Goal: Transaction & Acquisition: Purchase product/service

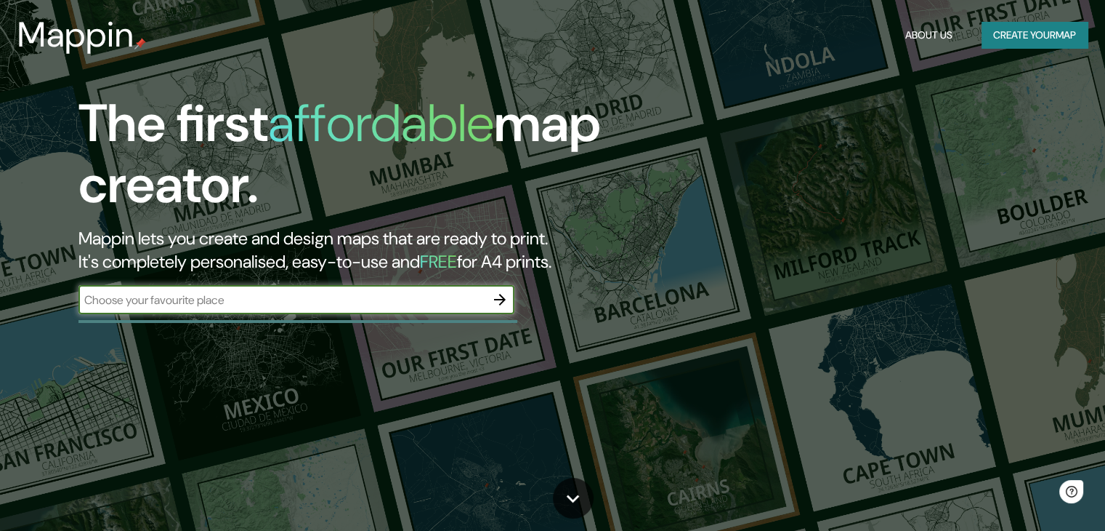
click at [205, 305] on input "text" at bounding box center [281, 299] width 407 height 17
type input "SIQUEROS"
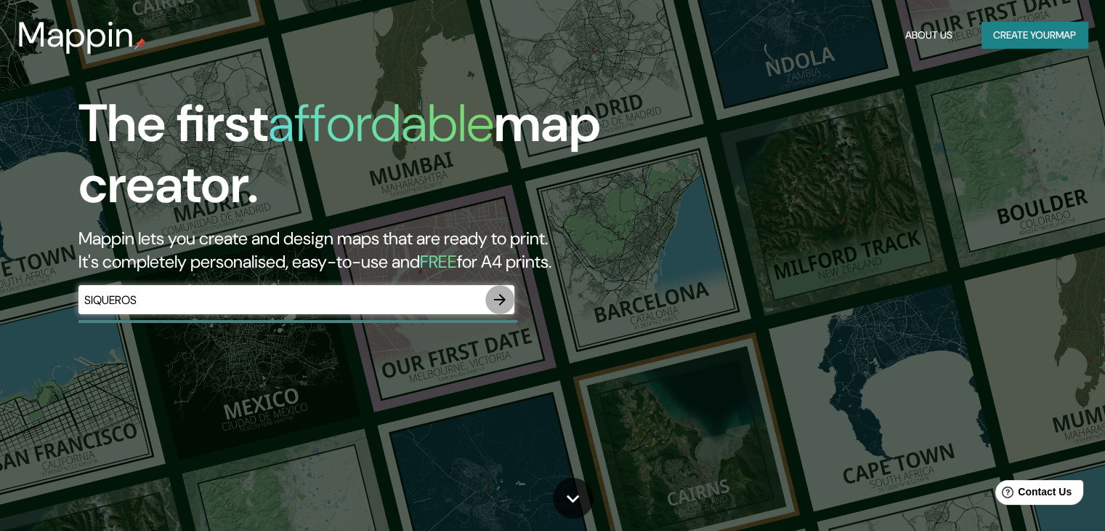
click at [499, 300] on icon "button" at bounding box center [500, 300] width 12 height 12
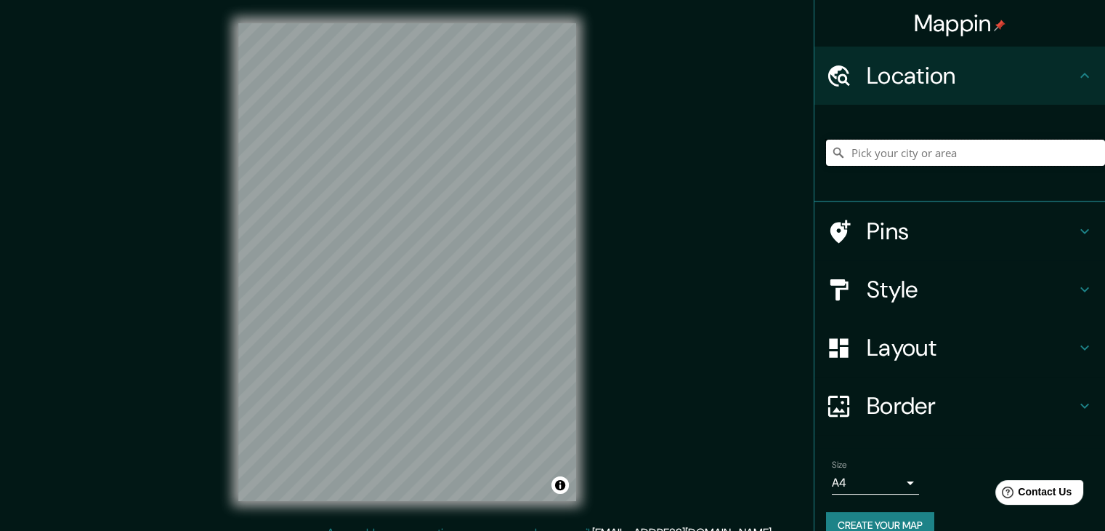
click at [887, 162] on input "Pick your city or area" at bounding box center [965, 153] width 279 height 26
click at [924, 148] on input "Andador Siqueros, 82153 [GEOGRAPHIC_DATA], [GEOGRAPHIC_DATA], [GEOGRAPHIC_DATA]" at bounding box center [965, 153] width 279 height 26
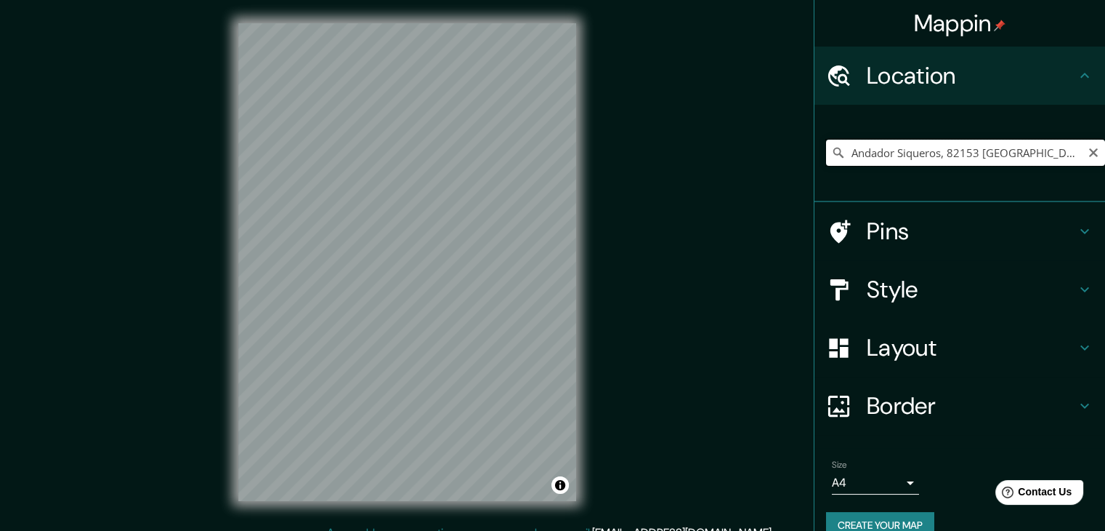
click at [924, 148] on input "Andador Siqueros, 82153 [GEOGRAPHIC_DATA], [GEOGRAPHIC_DATA], [GEOGRAPHIC_DATA]" at bounding box center [965, 153] width 279 height 26
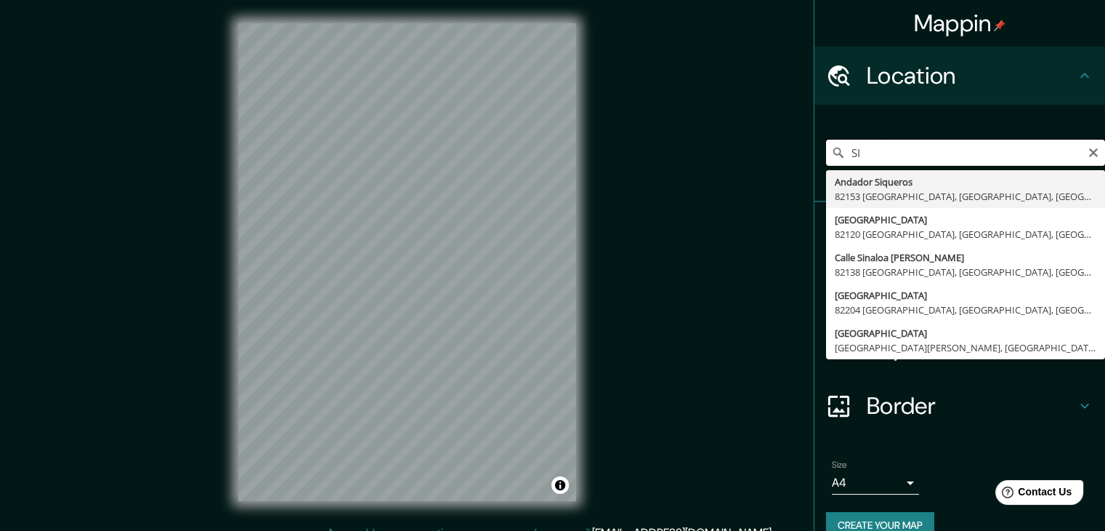
type input "S"
type input "s"
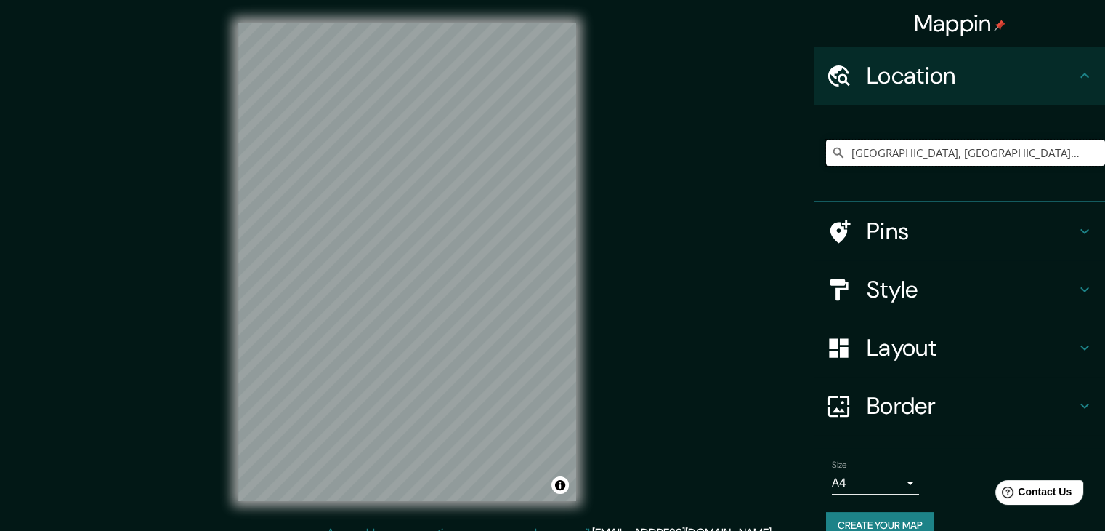
type input "[GEOGRAPHIC_DATA], [GEOGRAPHIC_DATA], [GEOGRAPHIC_DATA]"
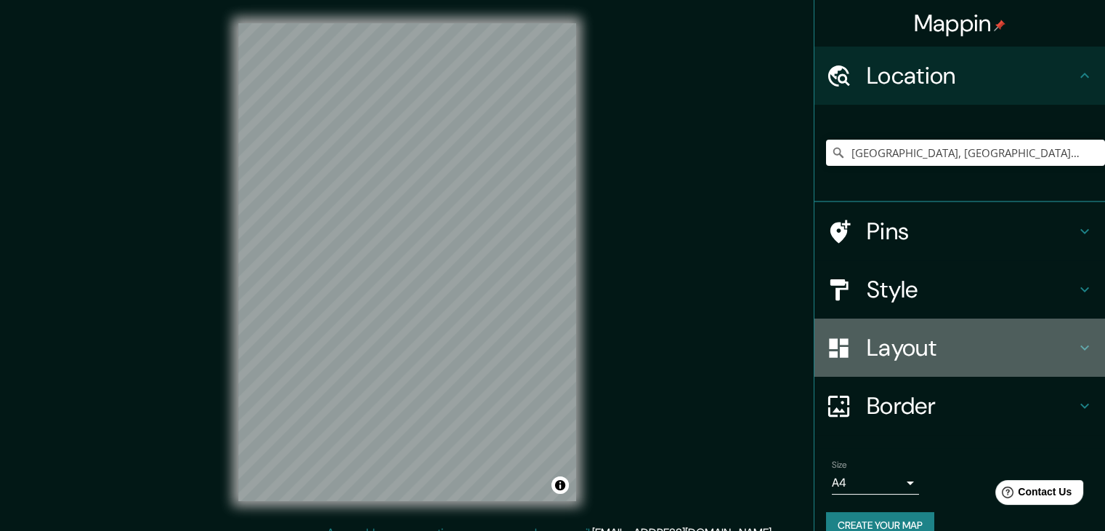
click at [925, 358] on h4 "Layout" at bounding box center [971, 347] width 209 height 29
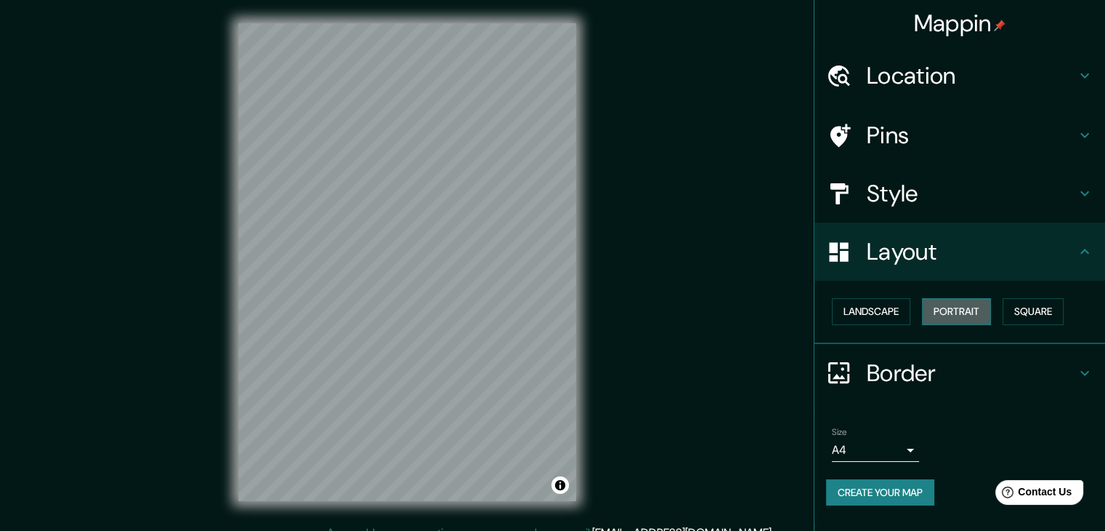
click at [960, 307] on button "Portrait" at bounding box center [956, 311] width 69 height 27
click at [879, 309] on button "Landscape" at bounding box center [871, 311] width 78 height 27
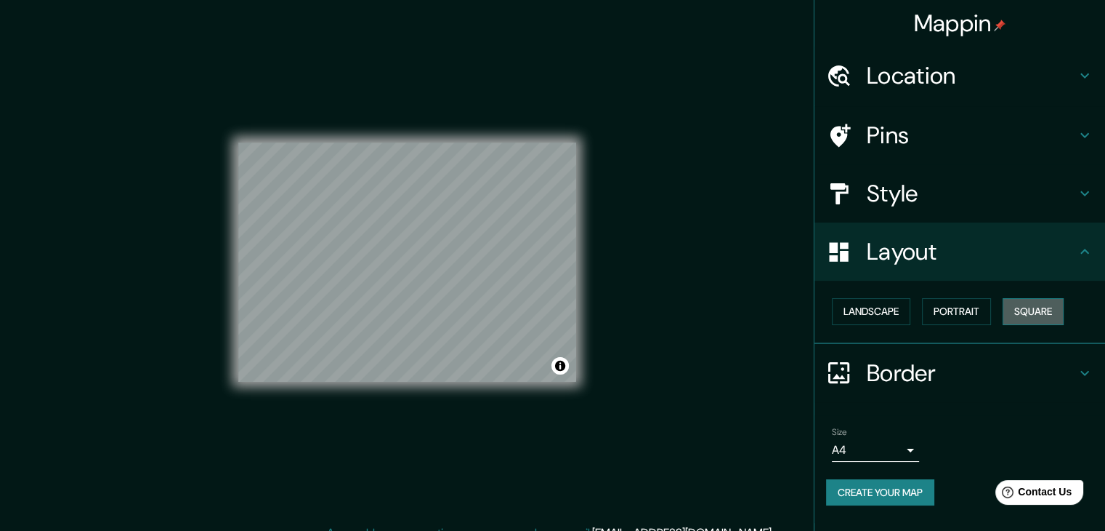
click at [1033, 314] on button "Square" at bounding box center [1033, 311] width 61 height 27
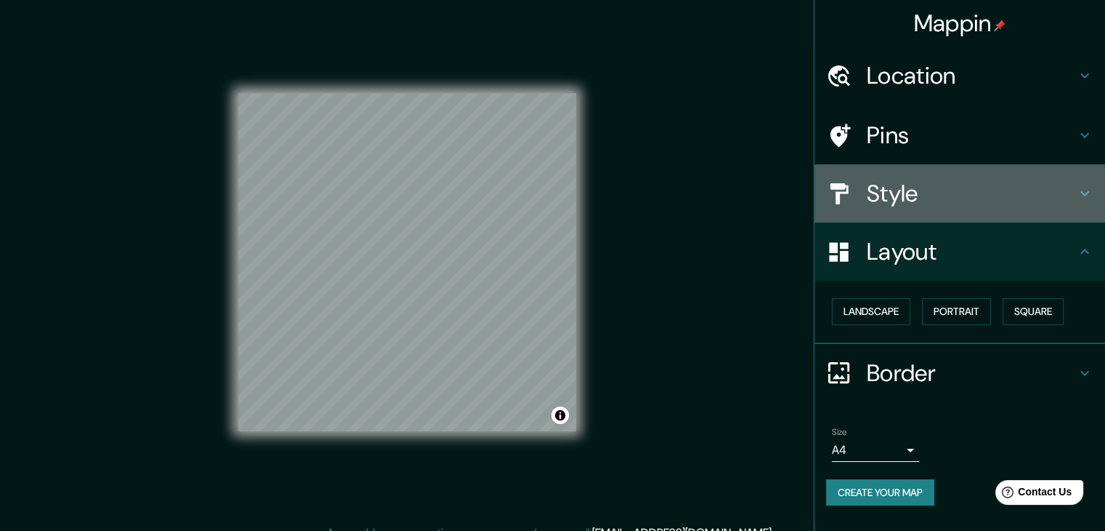
click at [898, 185] on h4 "Style" at bounding box center [971, 193] width 209 height 29
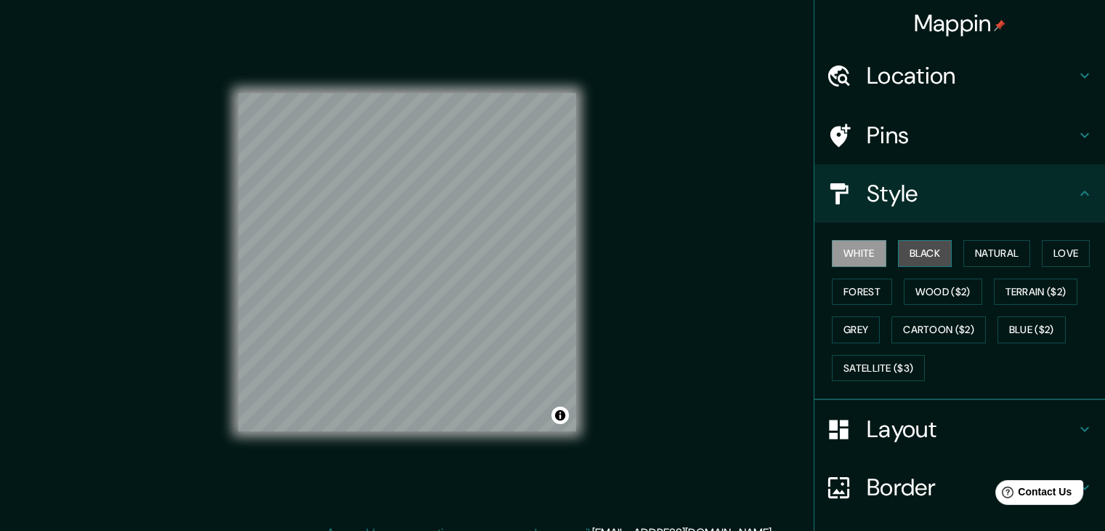
click at [922, 246] on button "Black" at bounding box center [925, 253] width 55 height 27
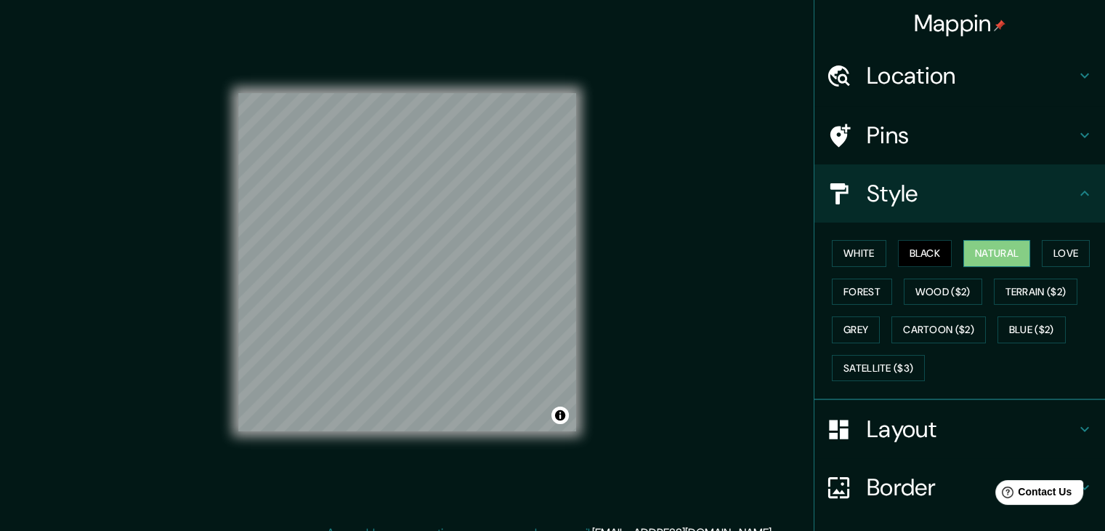
click at [977, 251] on button "Natural" at bounding box center [997, 253] width 67 height 27
click at [1042, 250] on button "Love" at bounding box center [1066, 253] width 48 height 27
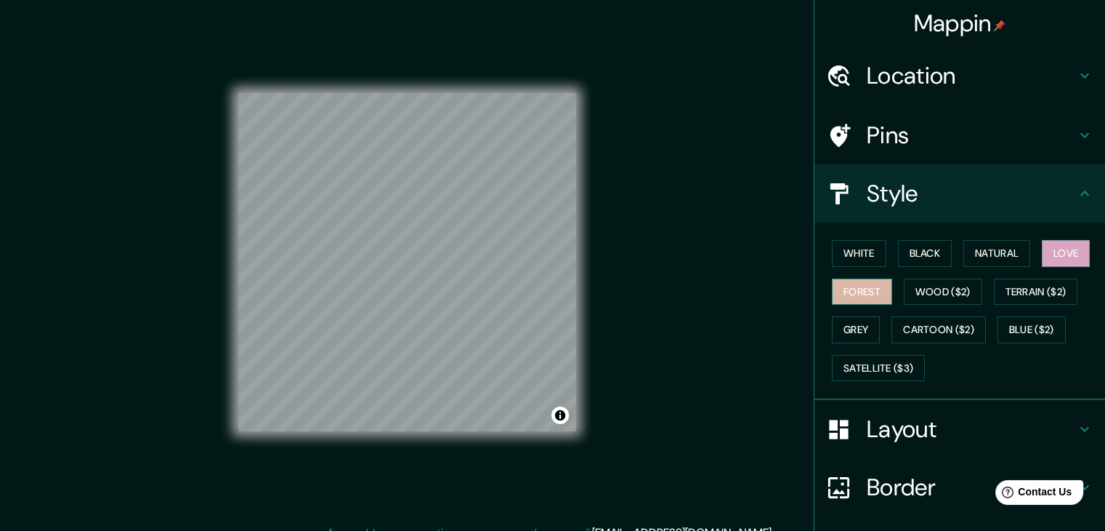
click at [871, 289] on button "Forest" at bounding box center [862, 291] width 60 height 27
click at [932, 289] on button "Wood ($2)" at bounding box center [943, 291] width 78 height 27
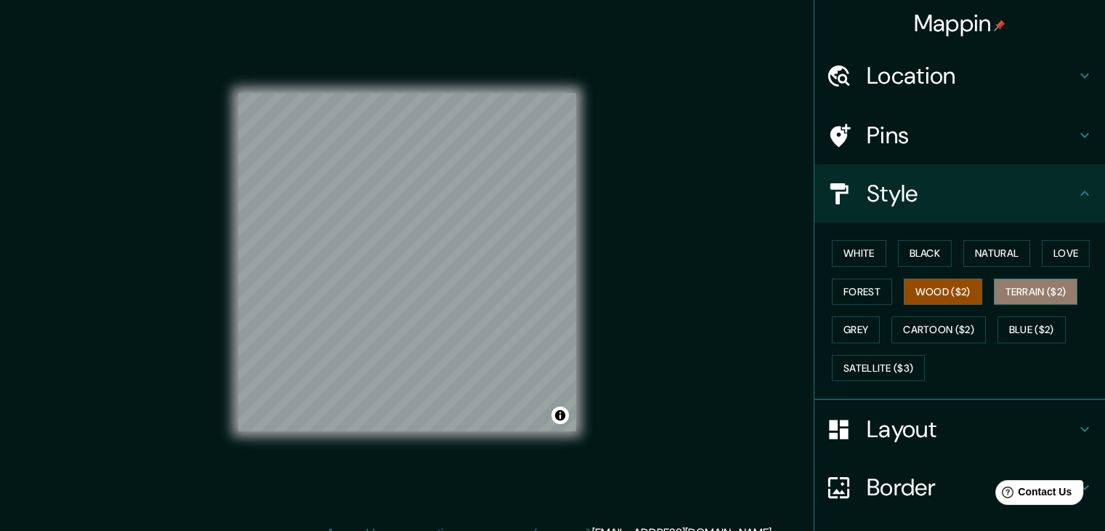
click at [1023, 292] on button "Terrain ($2)" at bounding box center [1036, 291] width 84 height 27
click at [945, 299] on button "Wood ($2)" at bounding box center [943, 291] width 78 height 27
click at [847, 341] on button "Grey" at bounding box center [856, 329] width 48 height 27
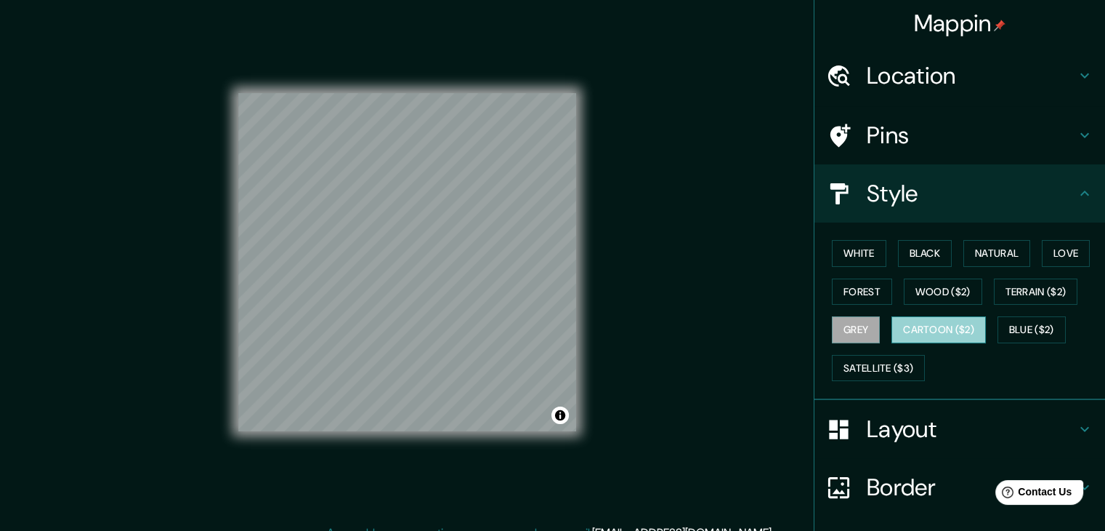
click at [916, 330] on button "Cartoon ($2)" at bounding box center [939, 329] width 94 height 27
click at [1012, 329] on button "Blue ($2)" at bounding box center [1032, 329] width 68 height 27
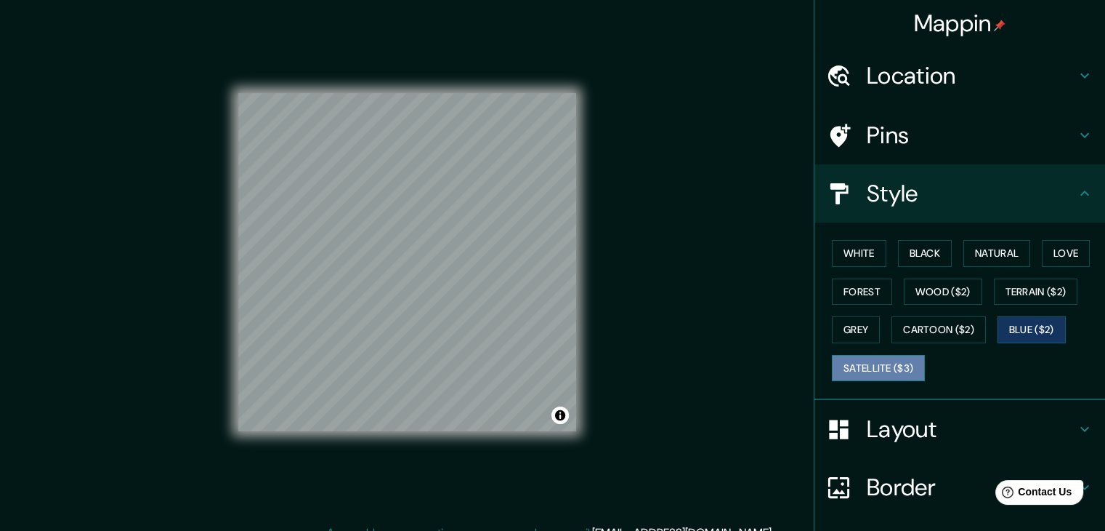
click at [876, 355] on button "Satellite ($3)" at bounding box center [878, 368] width 93 height 27
click at [837, 327] on button "Grey" at bounding box center [856, 329] width 48 height 27
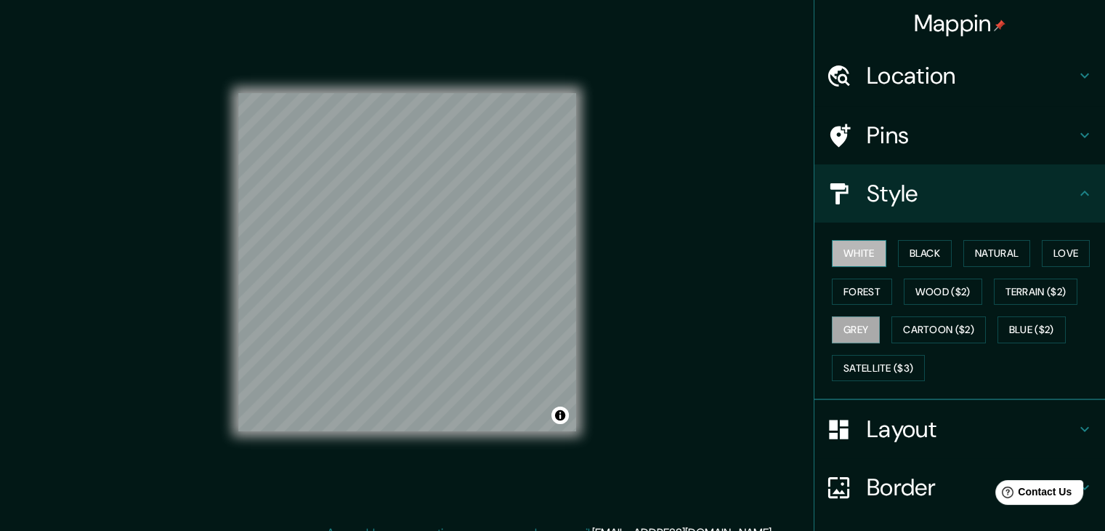
click at [834, 263] on button "White" at bounding box center [859, 253] width 55 height 27
click at [843, 293] on button "Forest" at bounding box center [862, 291] width 60 height 27
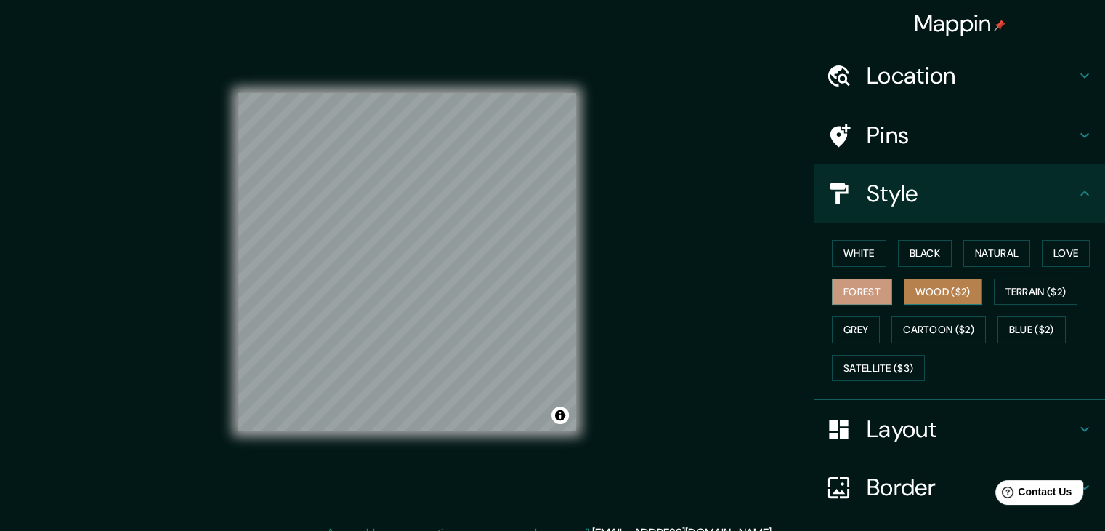
click at [922, 283] on button "Wood ($2)" at bounding box center [943, 291] width 78 height 27
